Goal: Task Accomplishment & Management: Use online tool/utility

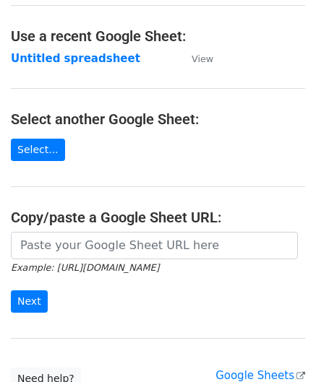
scroll to position [72, 0]
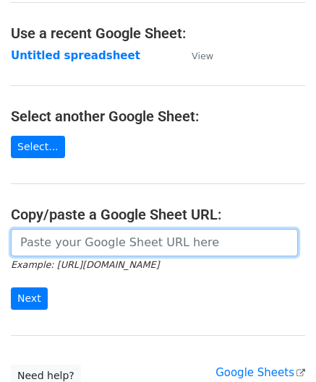
click at [76, 238] on input "url" at bounding box center [154, 242] width 287 height 27
paste input "[URL][DOMAIN_NAME]"
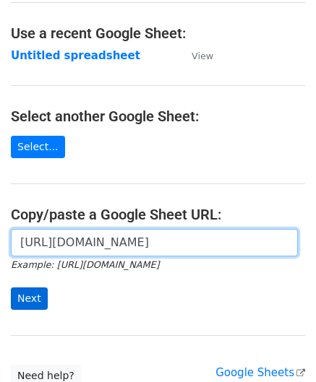
type input "[URL][DOMAIN_NAME]"
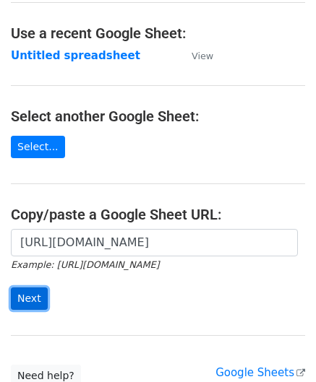
click at [27, 298] on input "Next" at bounding box center [29, 299] width 37 height 22
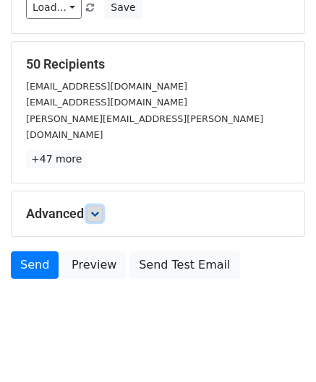
click at [103, 206] on link at bounding box center [95, 214] width 16 height 16
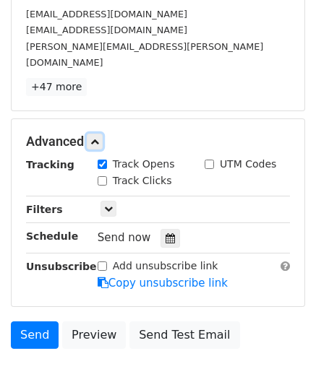
scroll to position [255, 0]
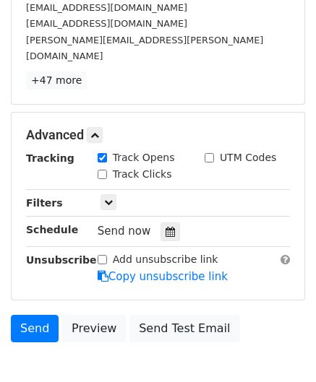
click at [173, 222] on div "Send now" at bounding box center [183, 232] width 170 height 20
click at [166, 227] on icon at bounding box center [170, 232] width 9 height 10
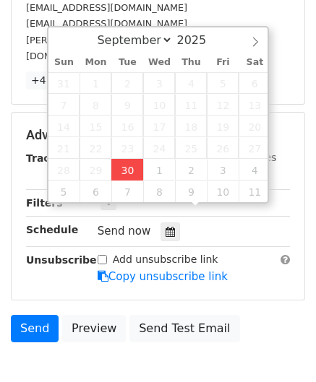
type input "2025-09-30 14:17"
type input "02"
type input "17"
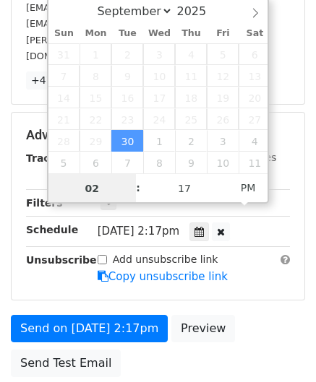
paste input "4"
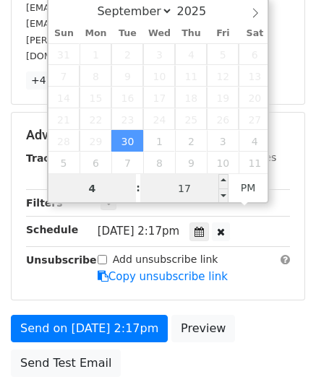
type input "4"
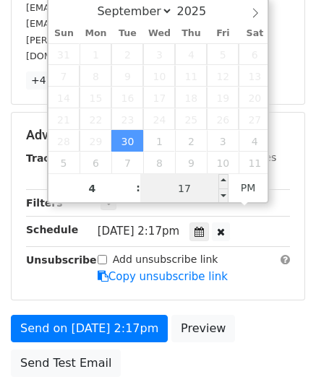
type input "2025-09-30 16:17"
type input "04"
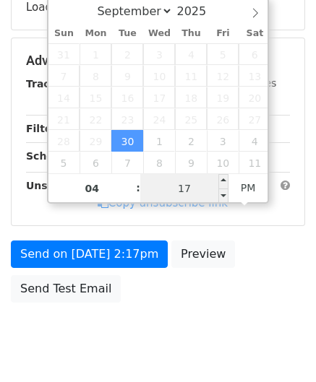
click at [184, 192] on input "17" at bounding box center [184, 188] width 88 height 29
type input "00"
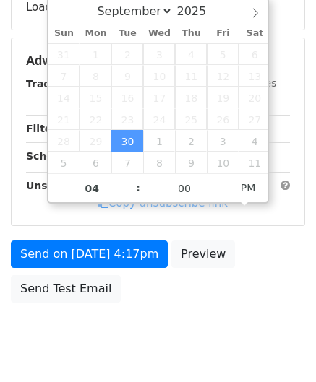
type input "2025-09-30 16:00"
click at [275, 226] on div "Advanced Tracking Track Opens UTM Codes Track Clicks Filters Only include sprea…" at bounding box center [158, 131] width 293 height 187
